Goal: Find specific page/section: Find specific page/section

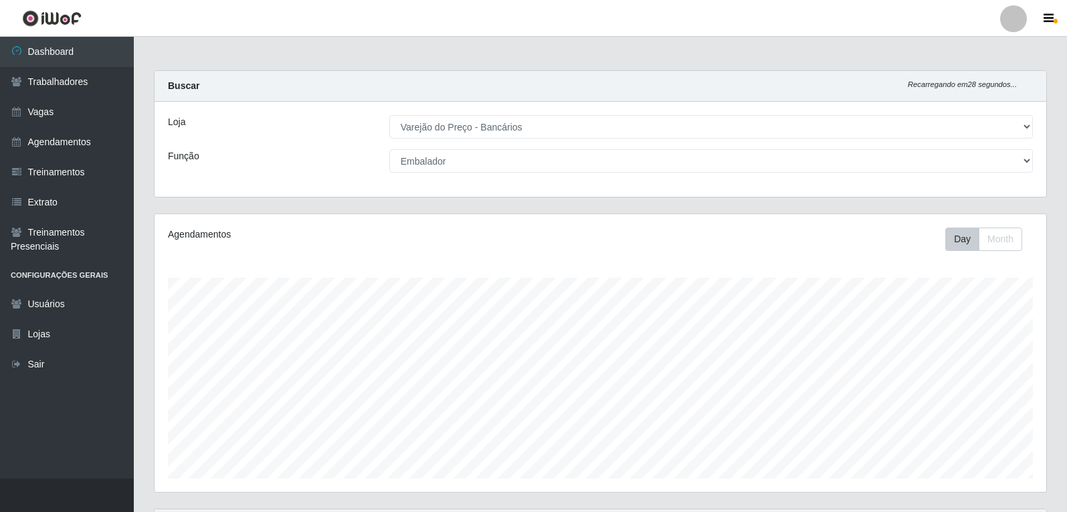
select select "157"
select select "1"
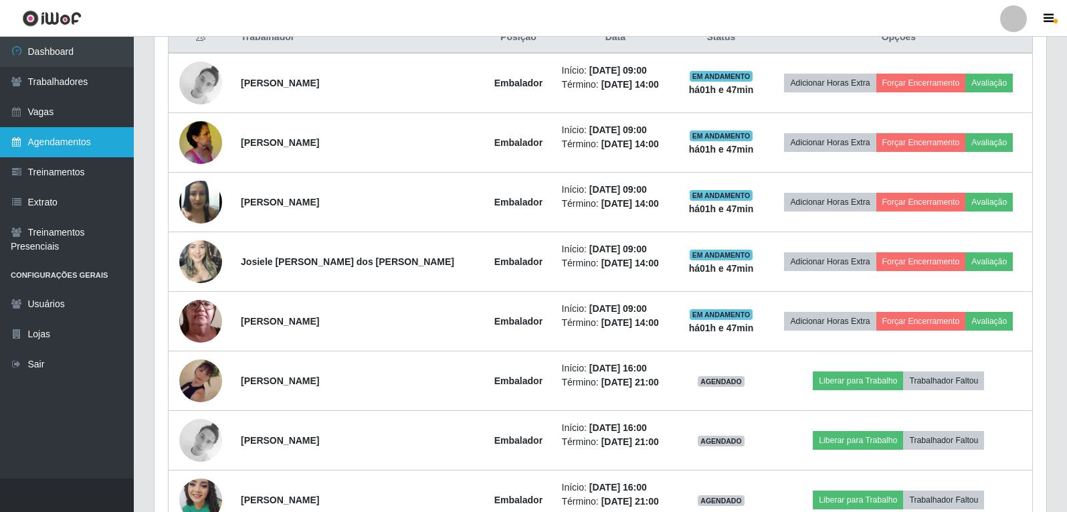
scroll to position [278, 892]
click at [86, 136] on link "Agendamentos" at bounding box center [67, 142] width 134 height 30
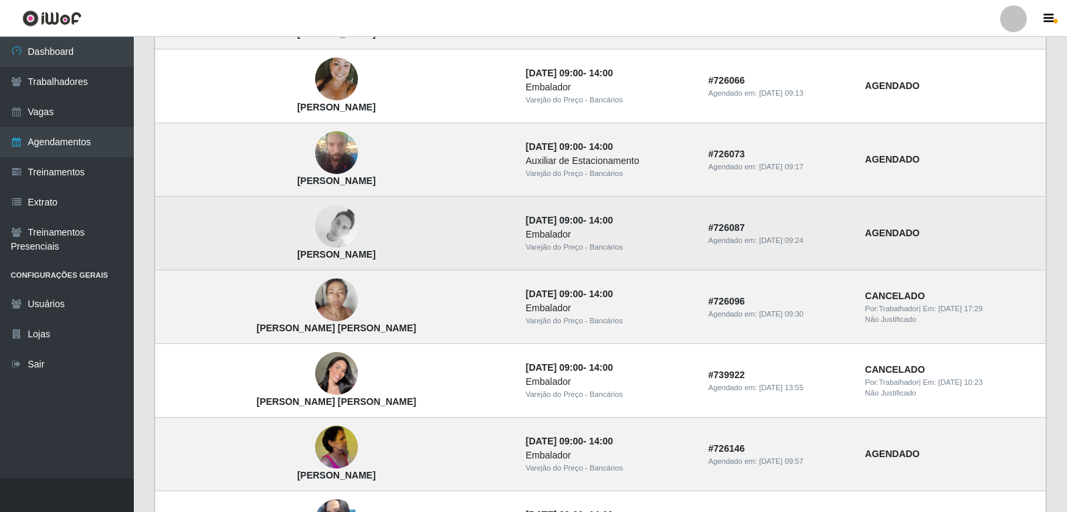
scroll to position [535, 0]
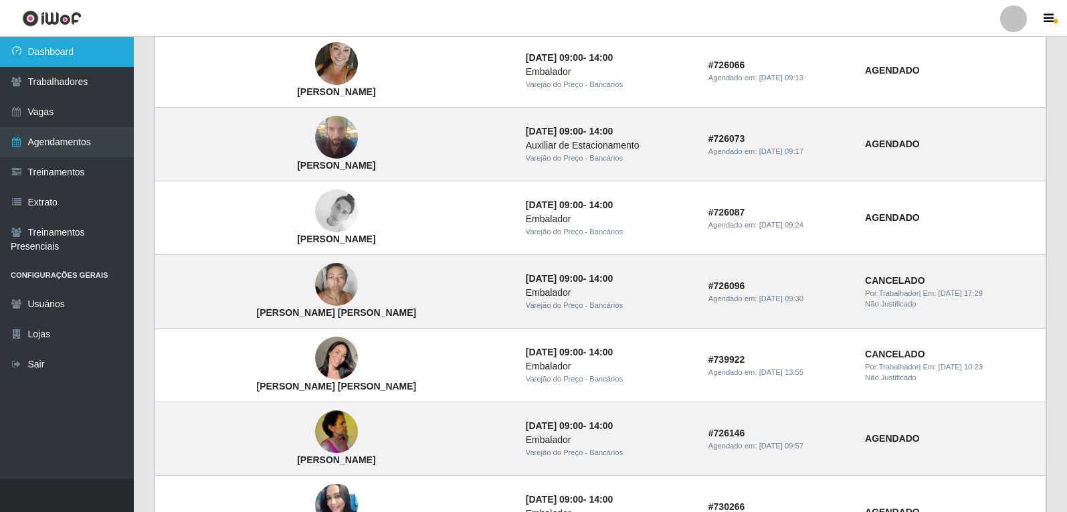
click at [62, 60] on link "Dashboard" at bounding box center [67, 52] width 134 height 30
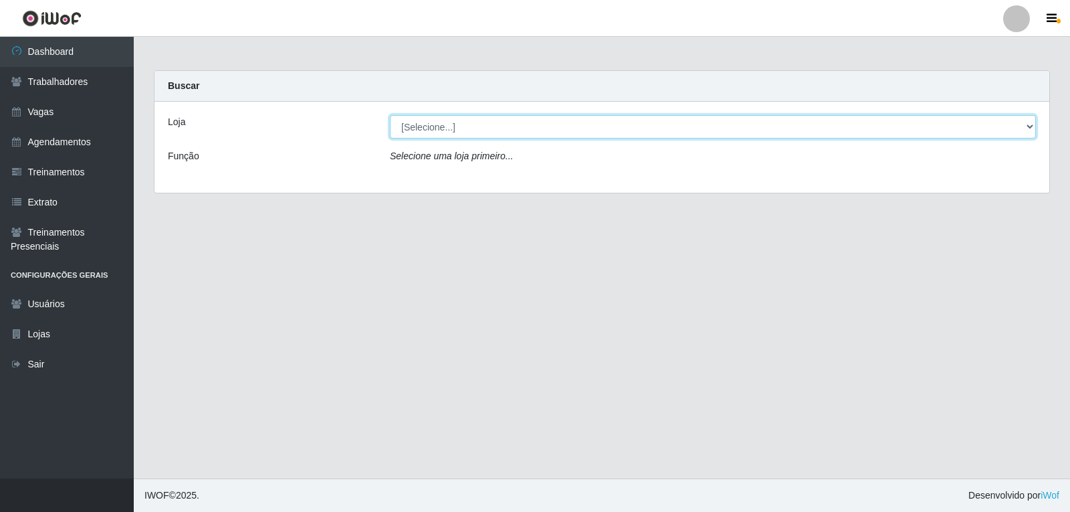
click at [478, 132] on select "[Selecione...] Varejão do Preço - Bancários" at bounding box center [713, 126] width 646 height 23
select select "157"
click at [390, 115] on select "[Selecione...] Varejão do Preço - Bancários" at bounding box center [713, 126] width 646 height 23
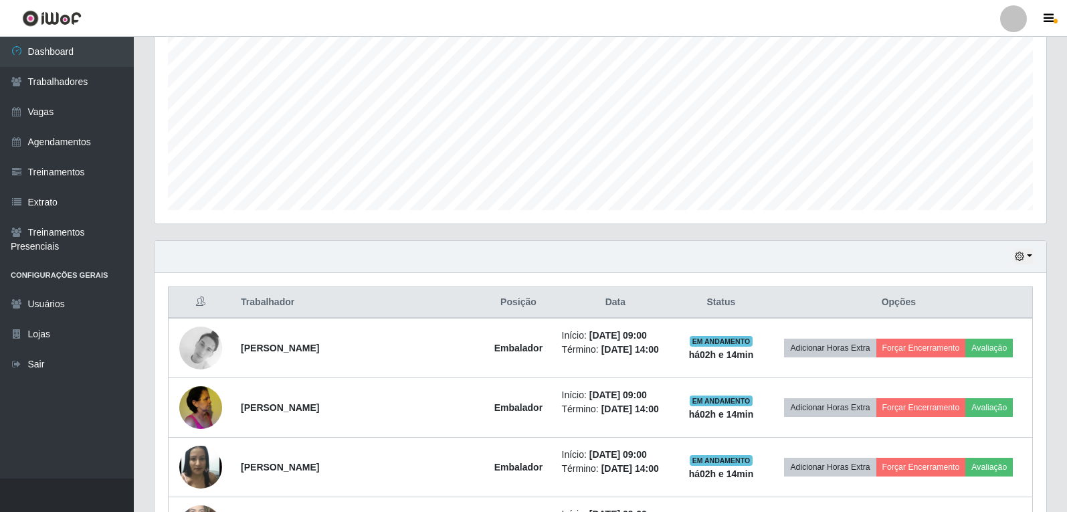
scroll to position [268, 0]
